Goal: Task Accomplishment & Management: Complete application form

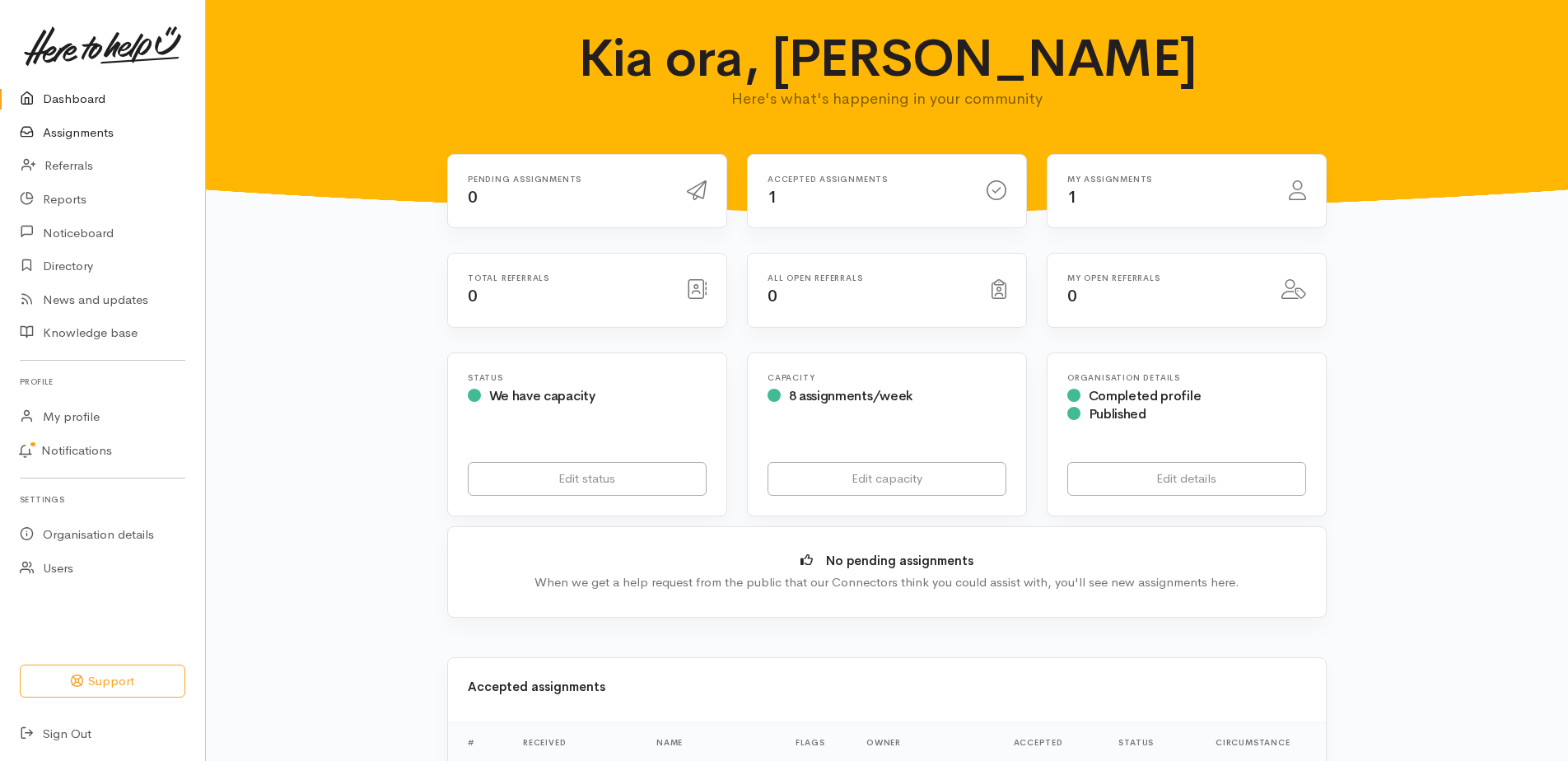
click at [95, 132] on link "Assignments" at bounding box center [102, 133] width 205 height 34
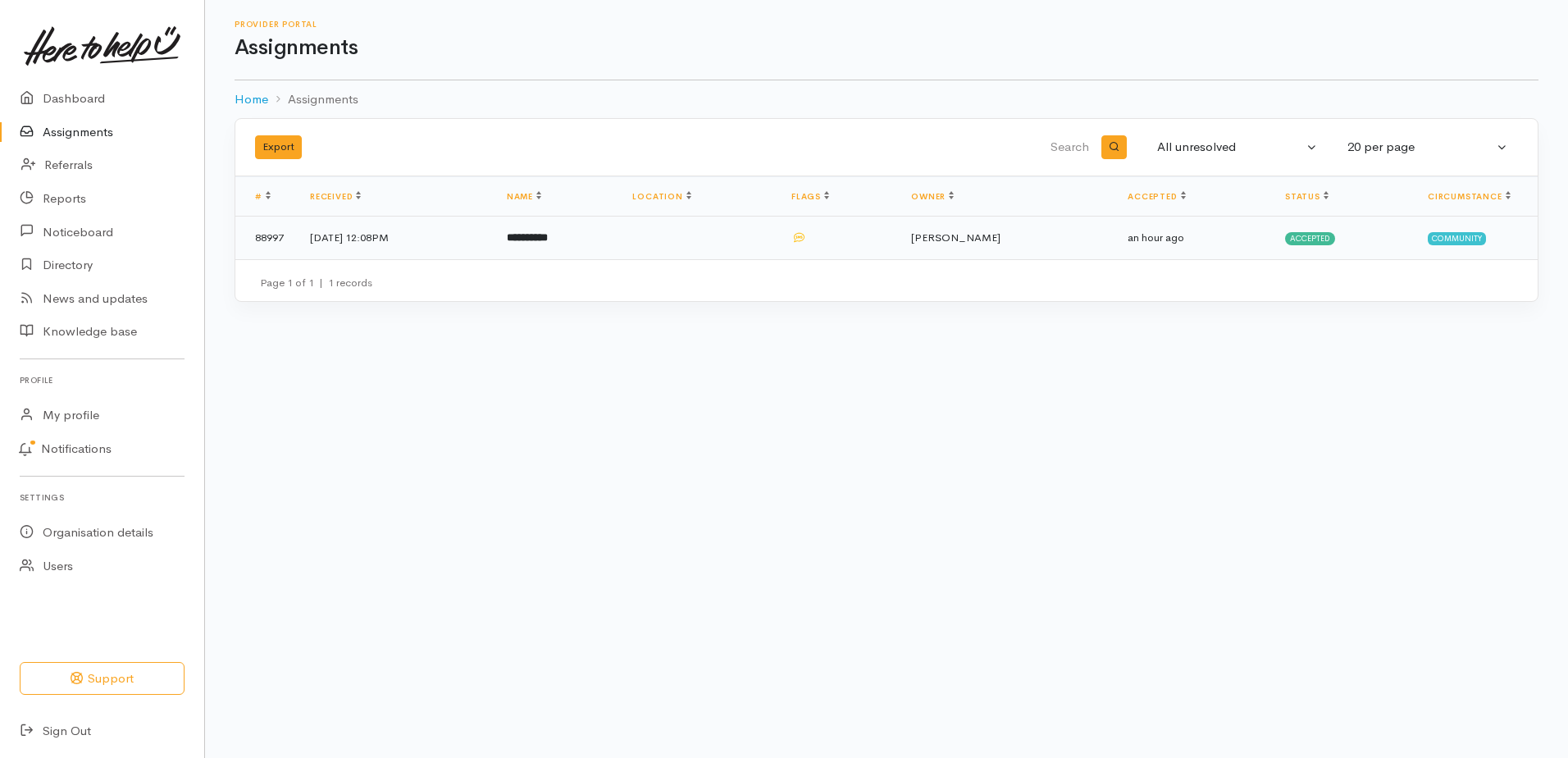
click at [438, 243] on td "[DATE] 12:08PM" at bounding box center [395, 238] width 197 height 42
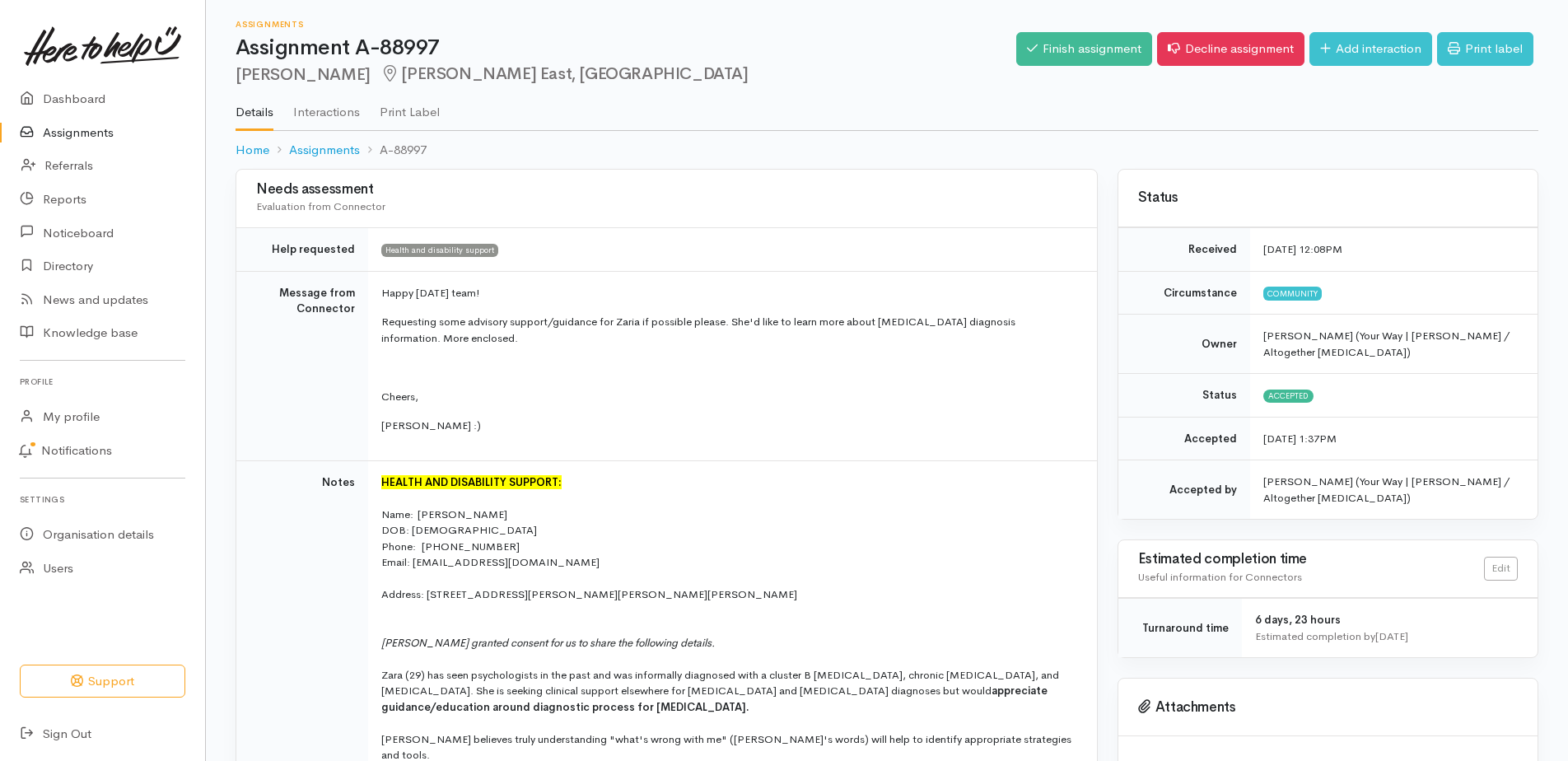
click at [255, 80] on h2 "Zaria Aden Hamilton East, Hamilton" at bounding box center [625, 75] width 781 height 19
copy h2 "Zaria"
drag, startPoint x: 1408, startPoint y: 56, endPoint x: 1394, endPoint y: 56, distance: 14.0
click at [1408, 55] on link "Add interaction" at bounding box center [1370, 48] width 123 height 34
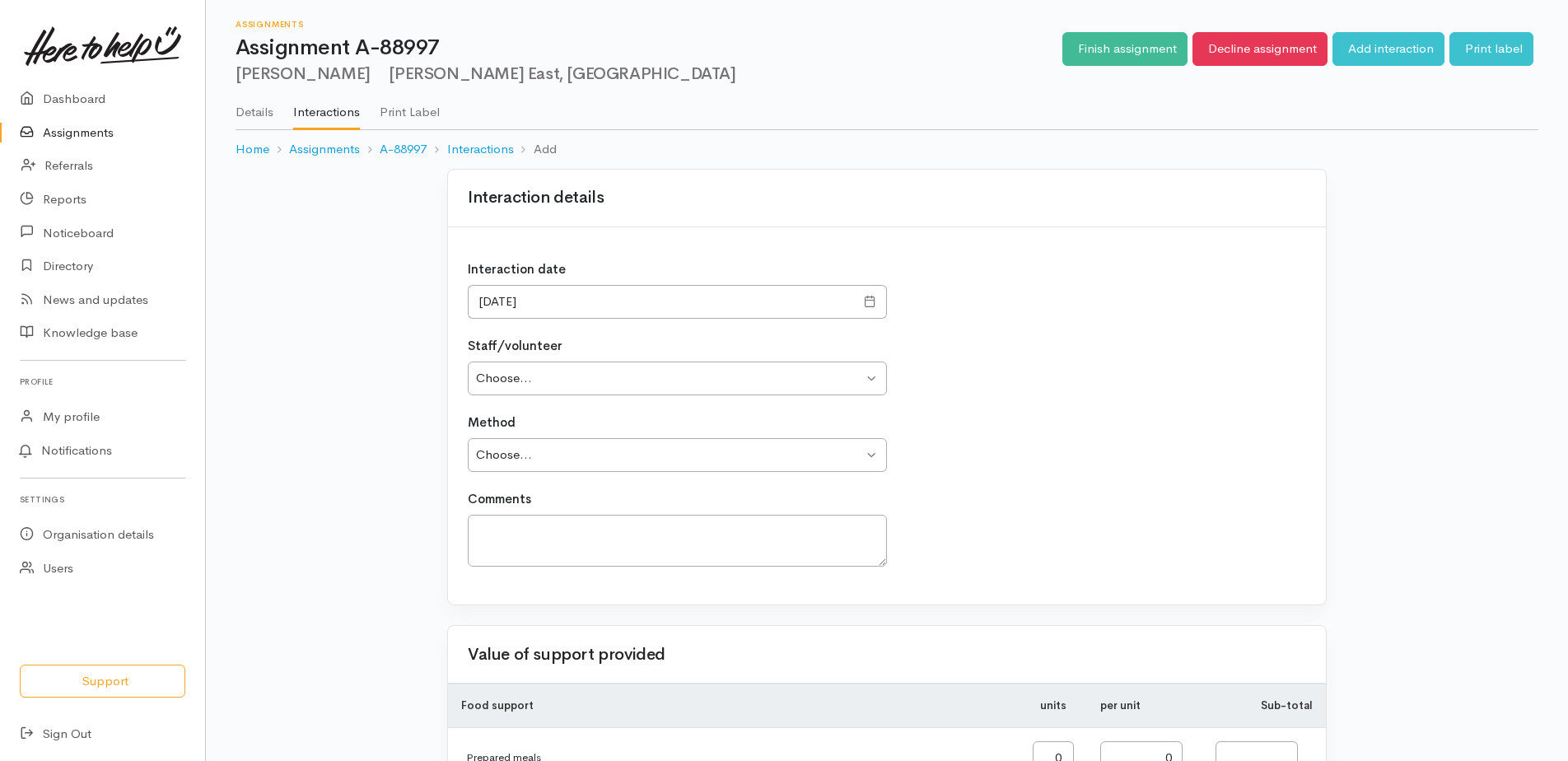
type input "0.00"
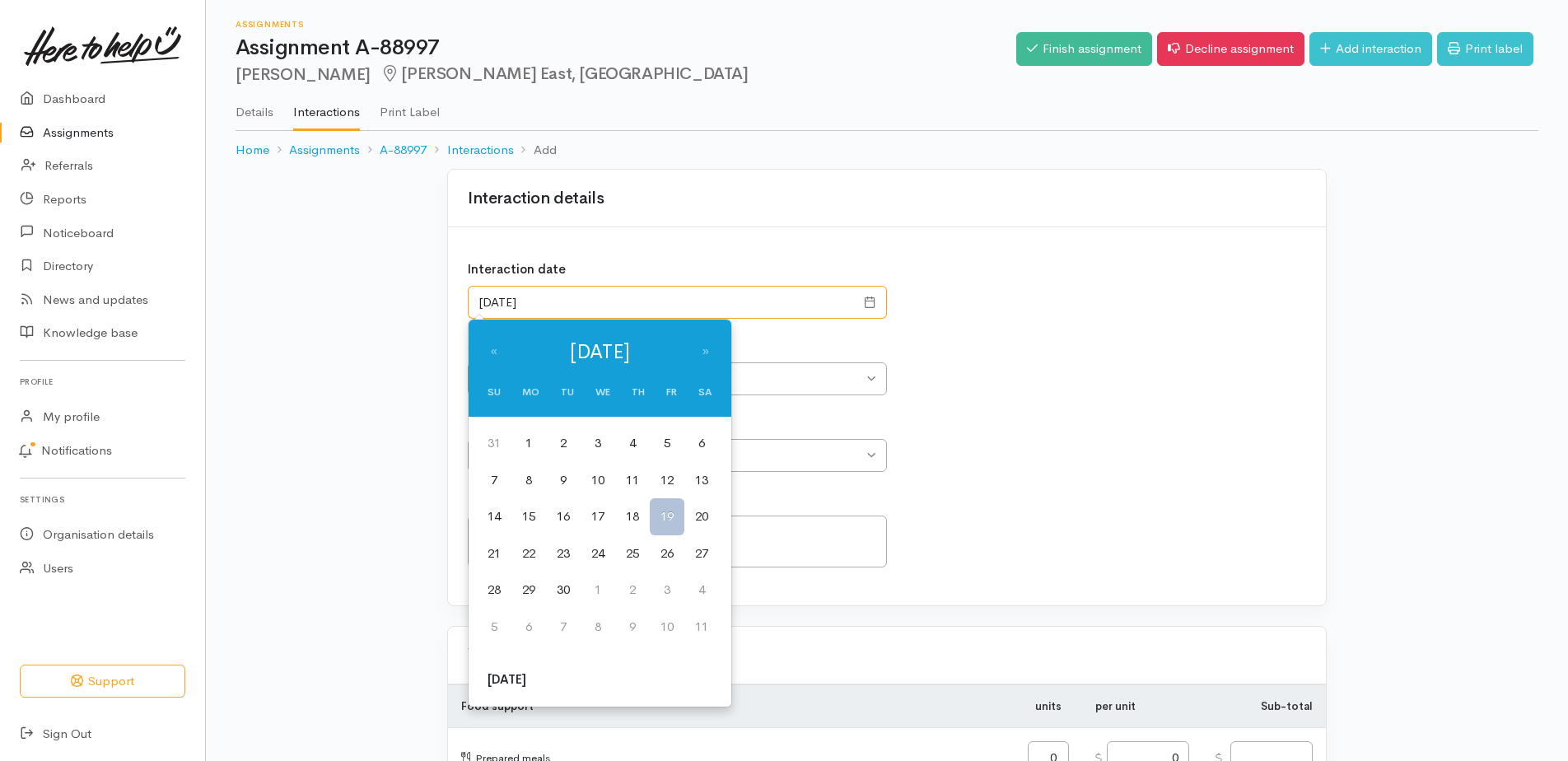
click at [570, 286] on input "19/09/2025" at bounding box center [660, 302] width 387 height 34
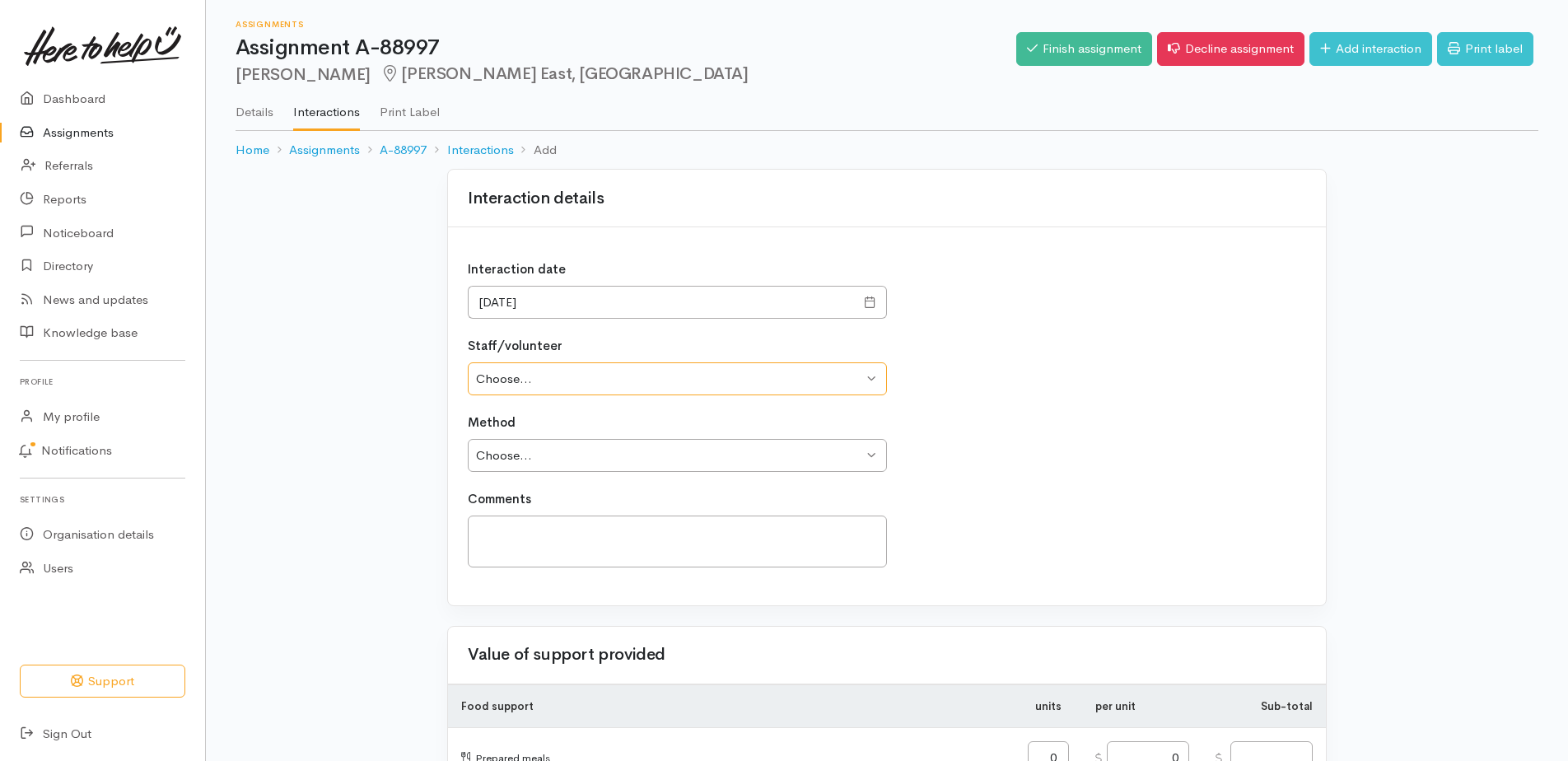
click at [609, 386] on select "Choose... Dani Edwards Nicole Straube Andrew Walker" at bounding box center [677, 379] width 419 height 34
select select "1892"
click at [467, 363] on select "Choose... Dani Edwards Nicole Straube Andrew Walker" at bounding box center [677, 379] width 419 height 34
click at [584, 428] on div "Method Choose... Phone Visit Other" at bounding box center [677, 442] width 419 height 58
click at [592, 445] on select "Choose... Phone Visit Other" at bounding box center [677, 456] width 419 height 34
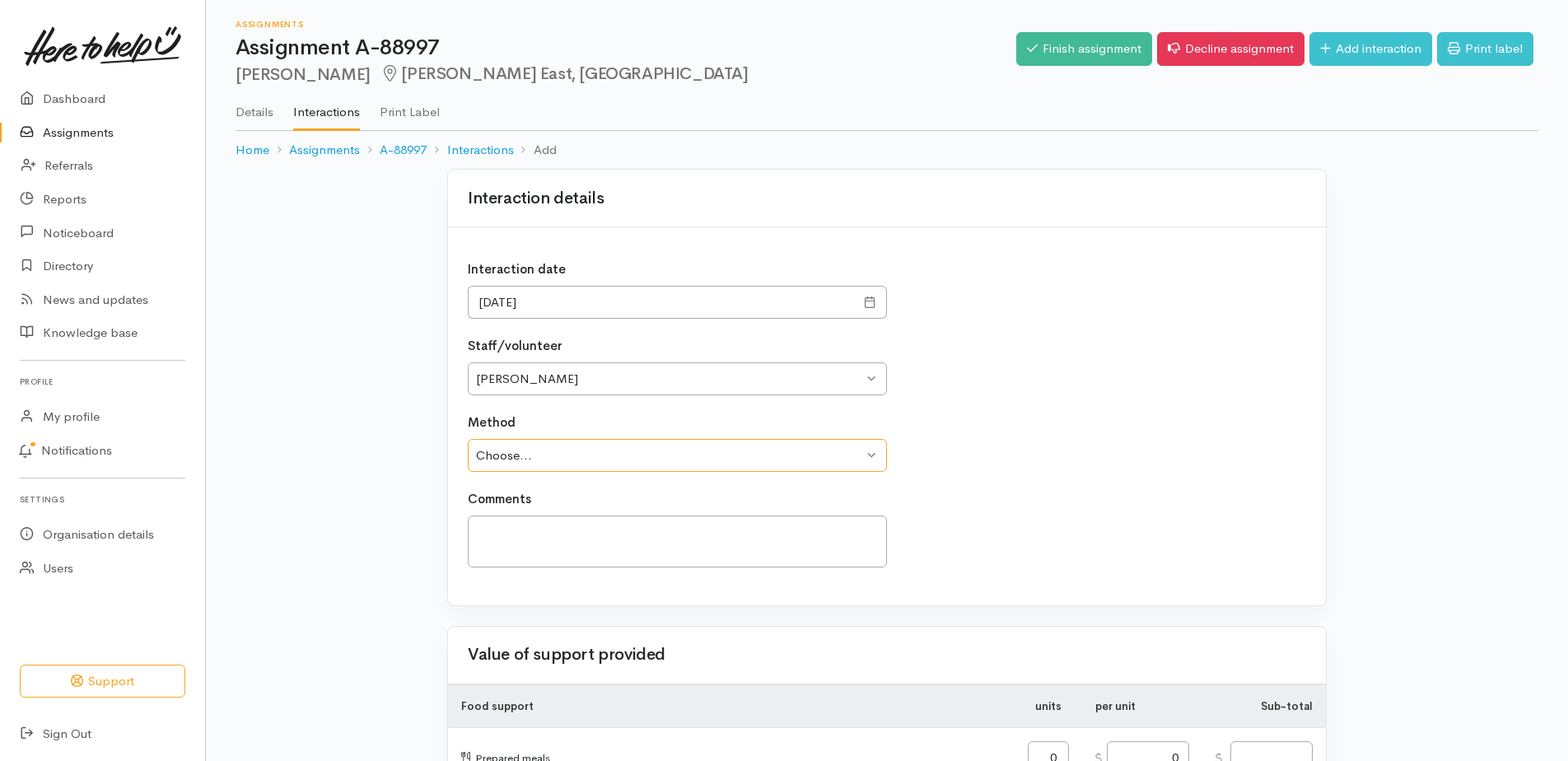
select select "3"
click at [467, 439] on select "Choose... Phone Visit Other" at bounding box center [677, 456] width 419 height 34
click at [578, 537] on textarea at bounding box center [677, 542] width 419 height 52
paste textarea "Zaria"
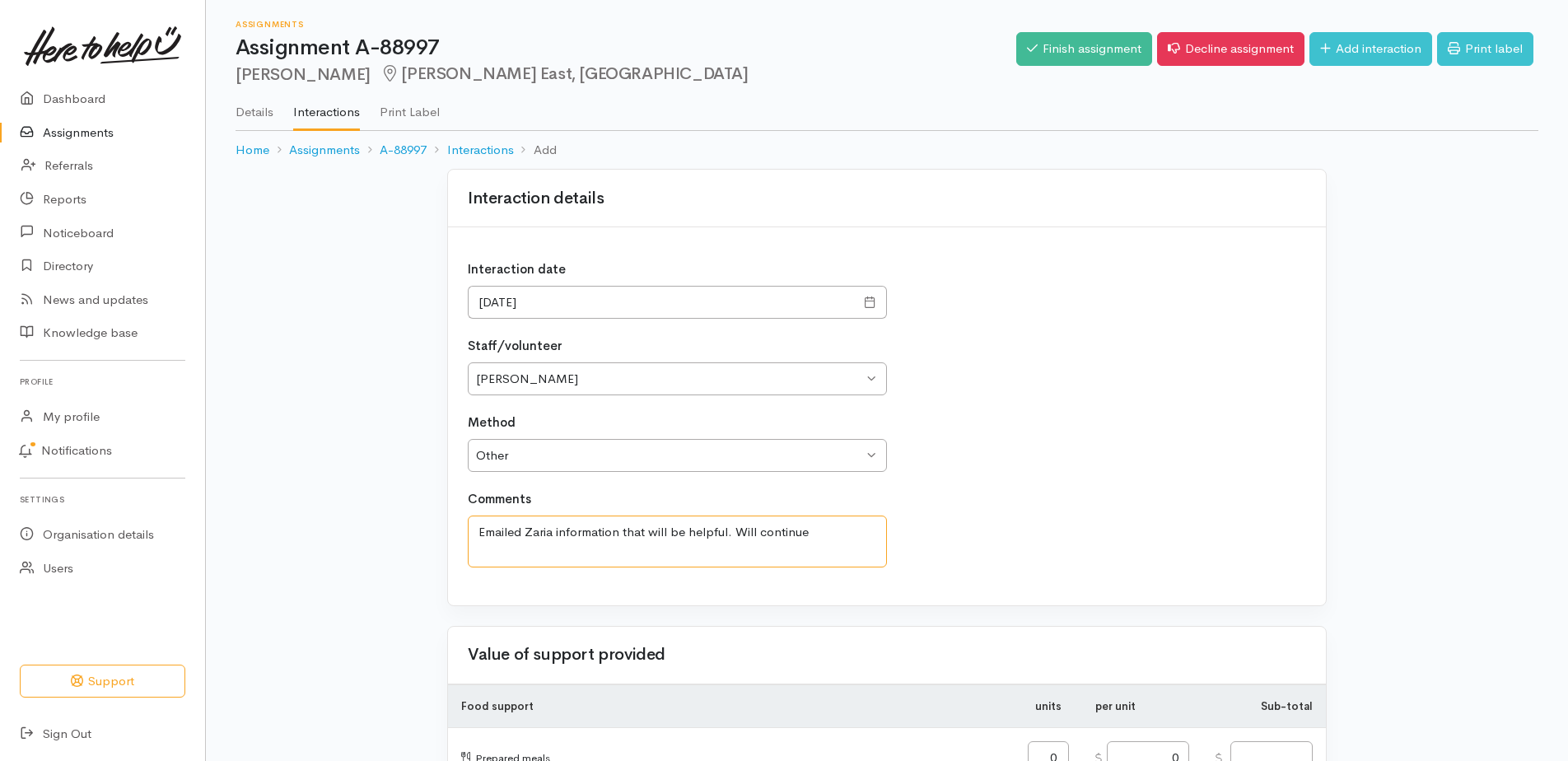
drag, startPoint x: 833, startPoint y: 536, endPoint x: 735, endPoint y: 531, distance: 98.1
click at [735, 531] on textarea "Emailed Zaria information that will be helpful. Will continue" at bounding box center [677, 542] width 419 height 52
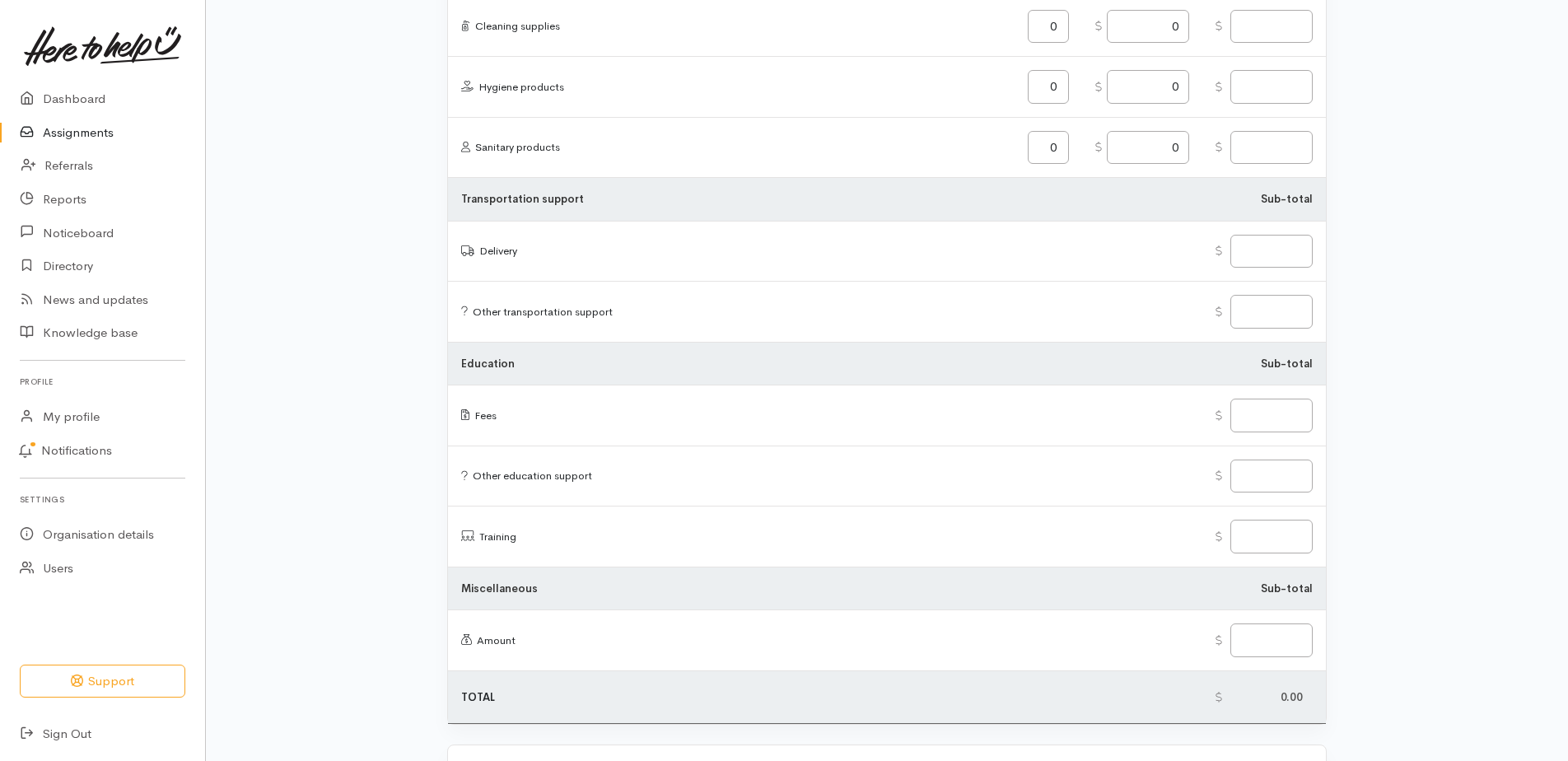
scroll to position [1890, 0]
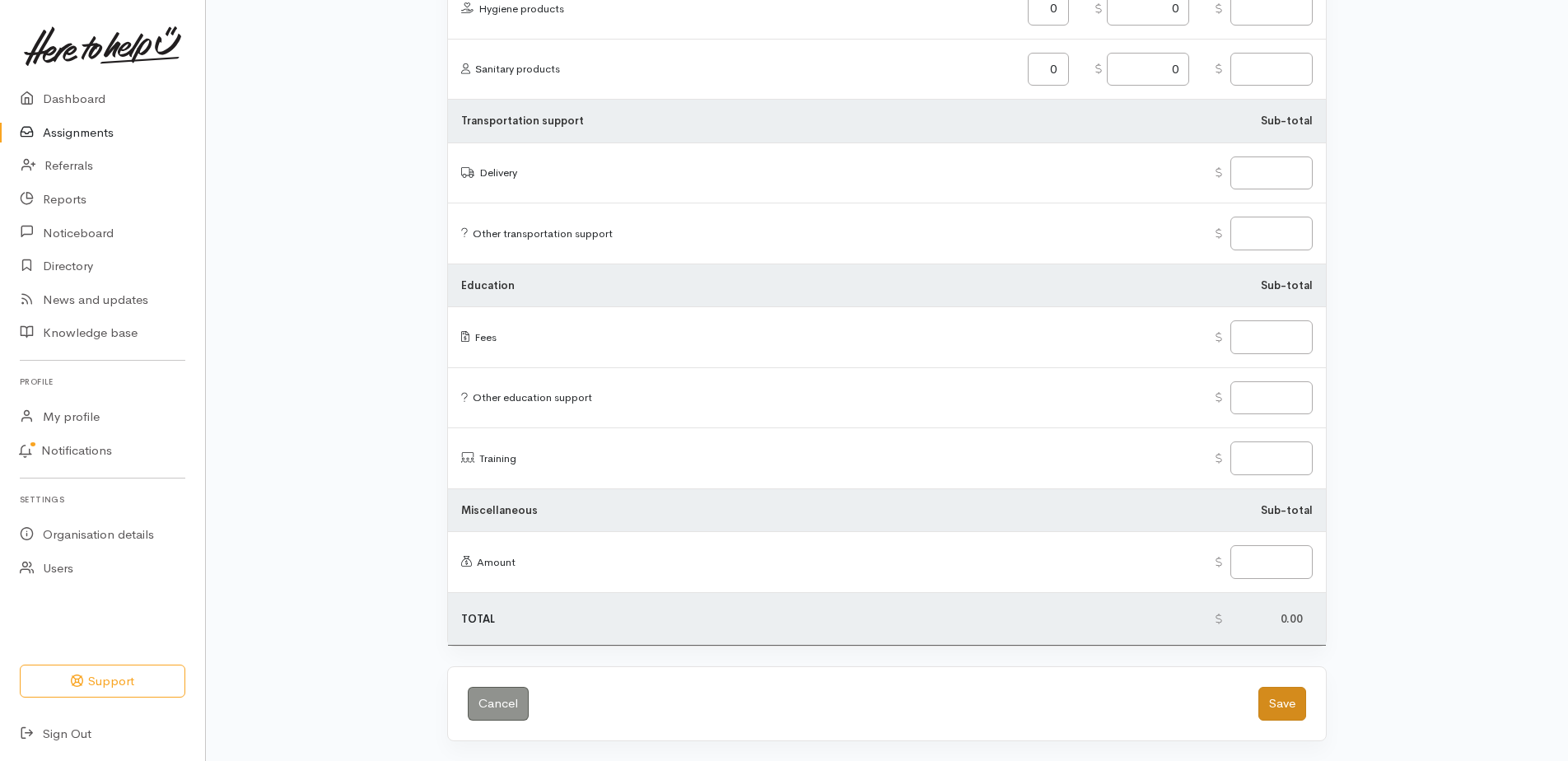
type textarea "Emailed Zaria information that will be helpful."
click at [1292, 705] on button "Save" at bounding box center [1282, 703] width 48 height 34
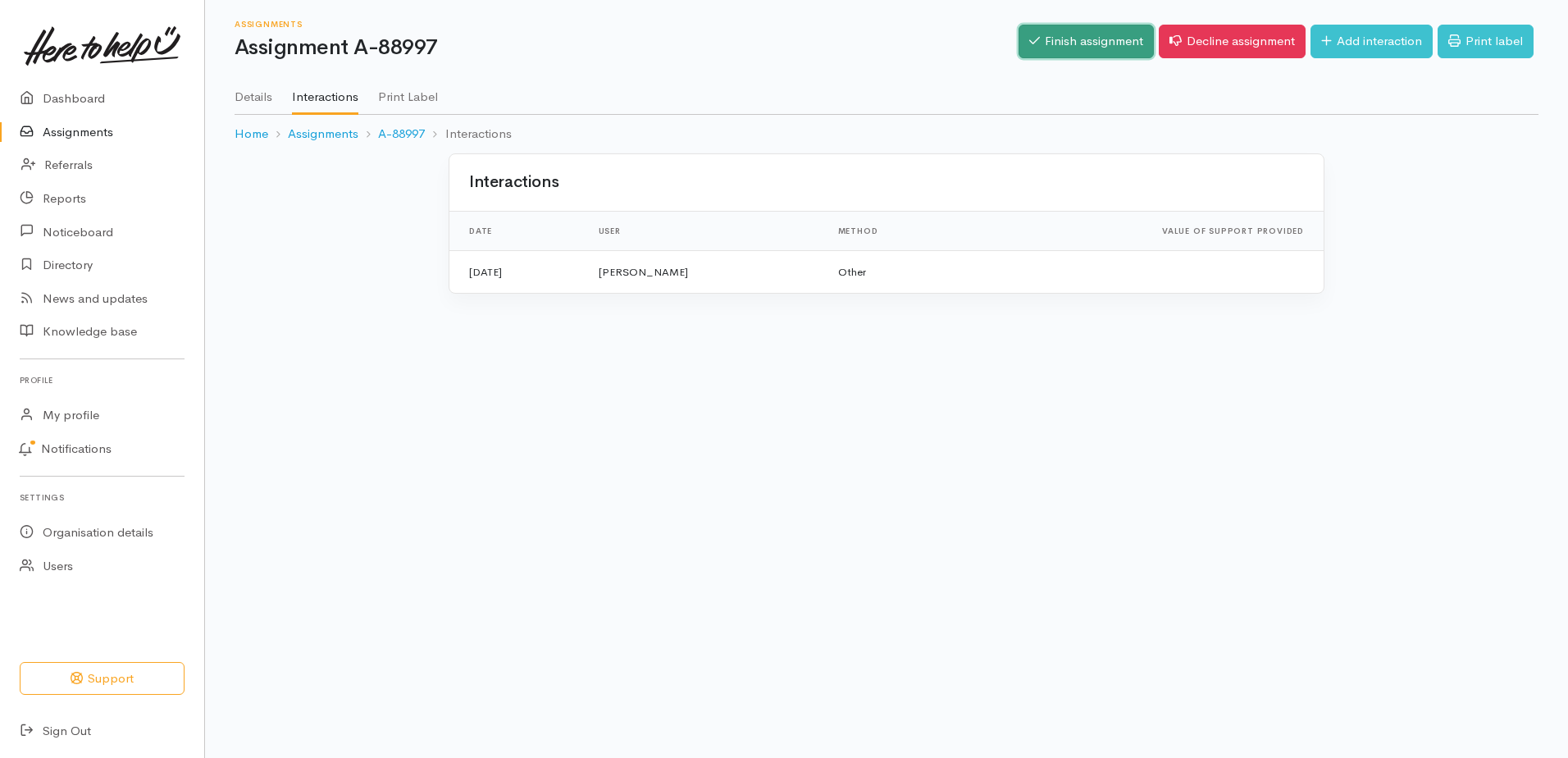
click at [1094, 52] on link "Finish assignment" at bounding box center [1086, 41] width 135 height 34
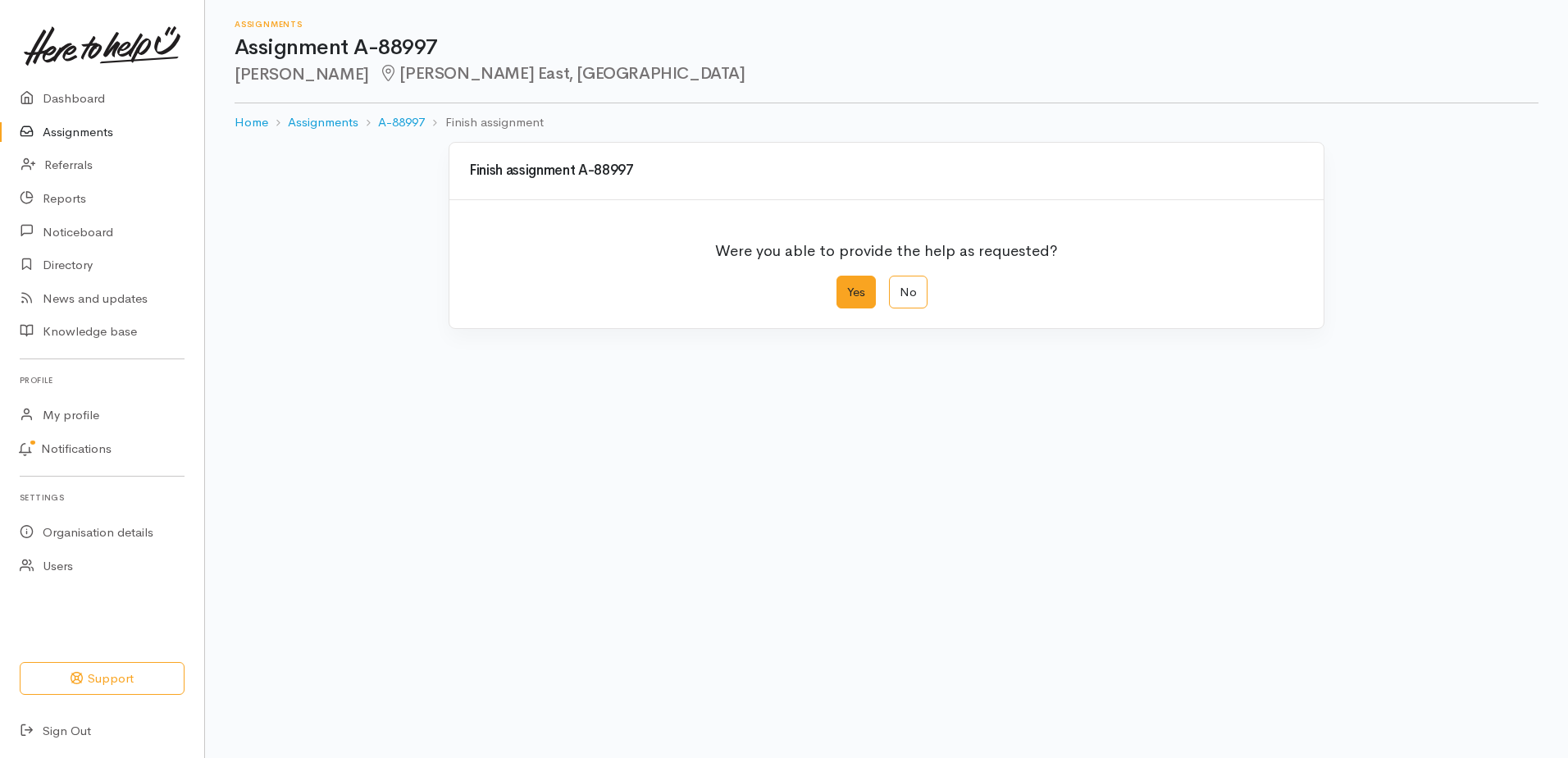
click at [855, 296] on label "Yes" at bounding box center [855, 292] width 40 height 34
click at [847, 286] on input "Yes" at bounding box center [841, 280] width 11 height 11
radio input "true"
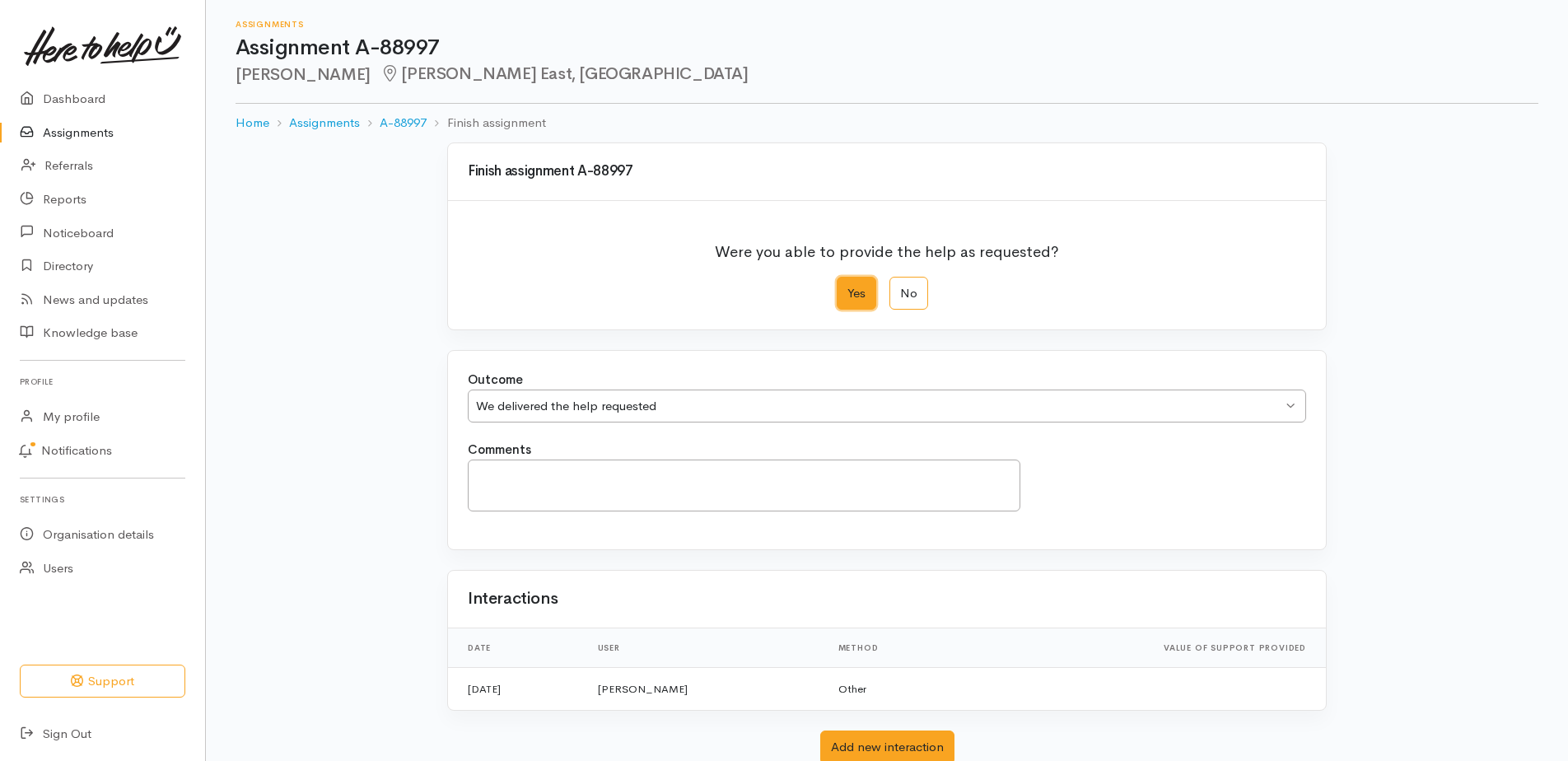
drag, startPoint x: 779, startPoint y: 406, endPoint x: 739, endPoint y: 437, distance: 50.6
click at [776, 405] on div "We delivered the help requested" at bounding box center [879, 406] width 806 height 19
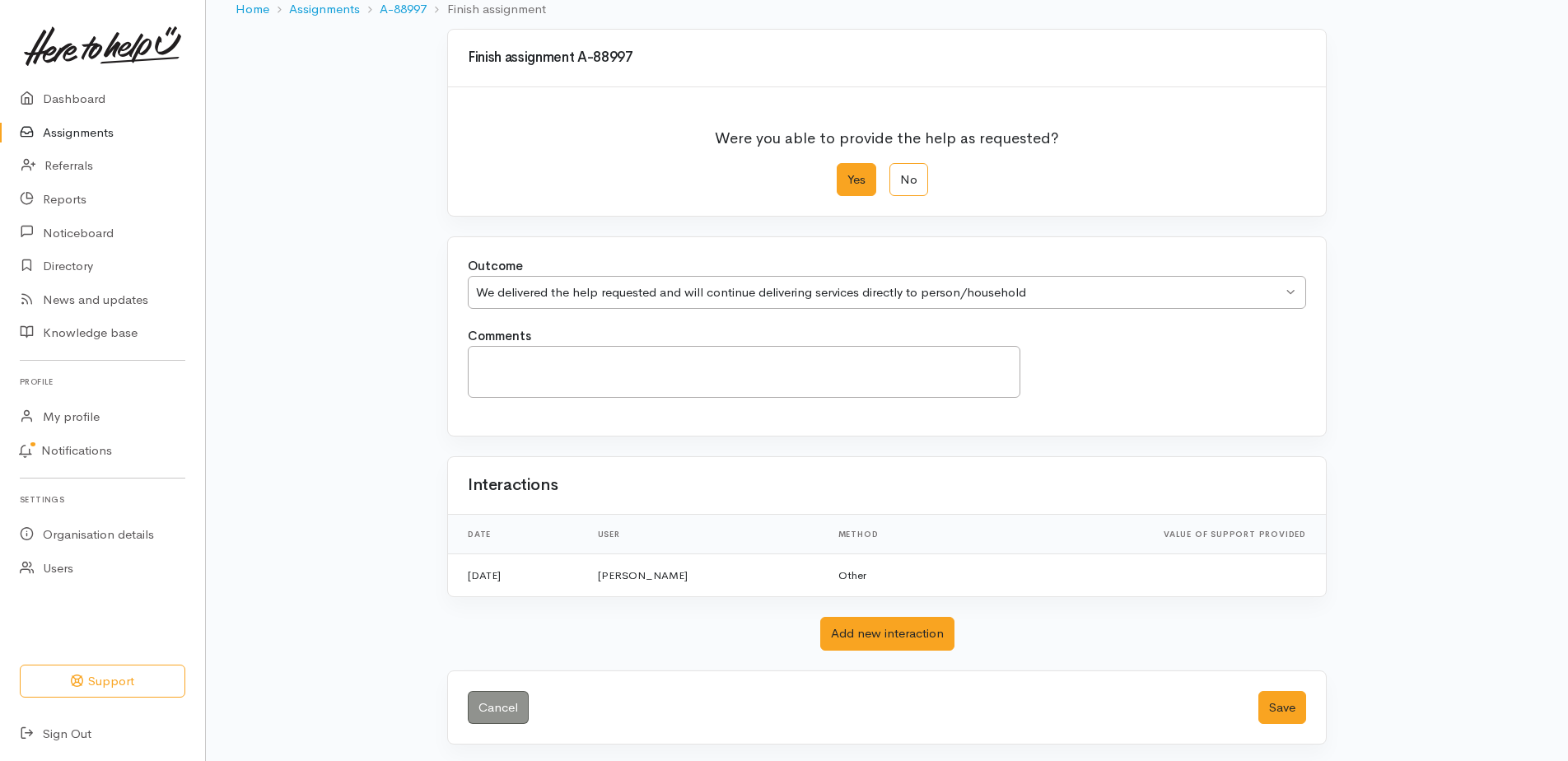
scroll to position [117, 0]
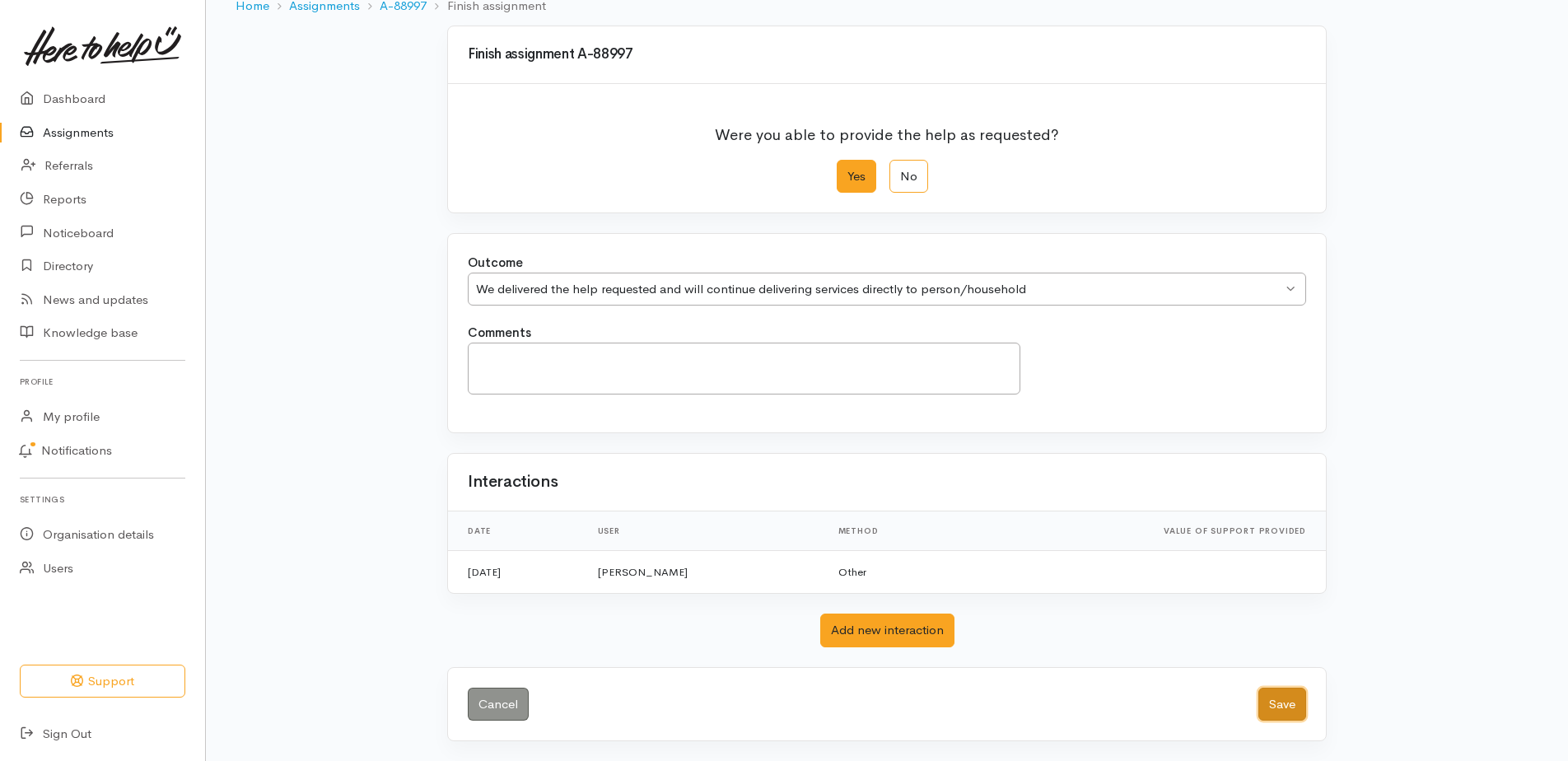
click at [1282, 689] on button "Save" at bounding box center [1282, 704] width 48 height 34
